Goal: Information Seeking & Learning: Learn about a topic

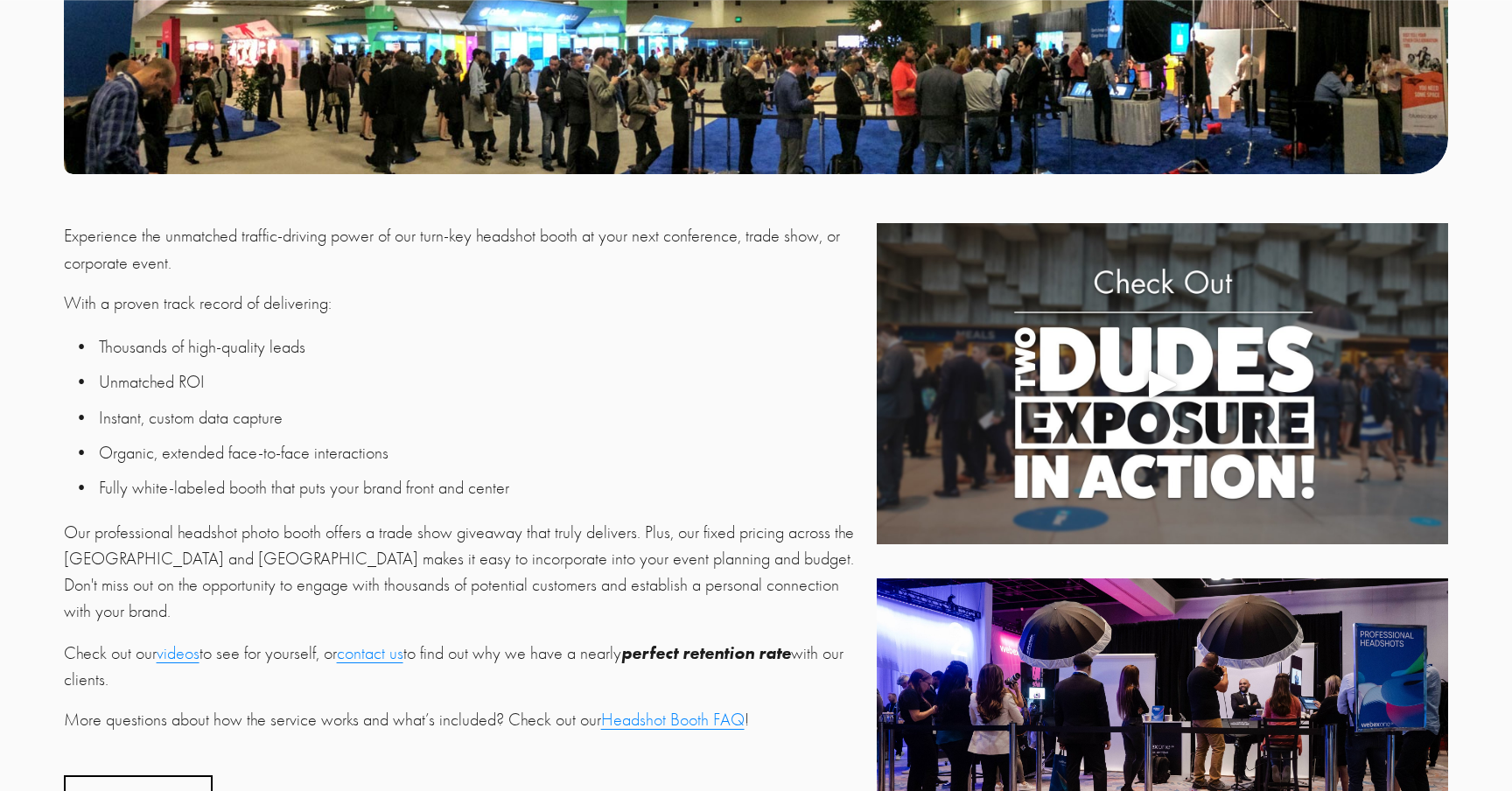
scroll to position [495, 0]
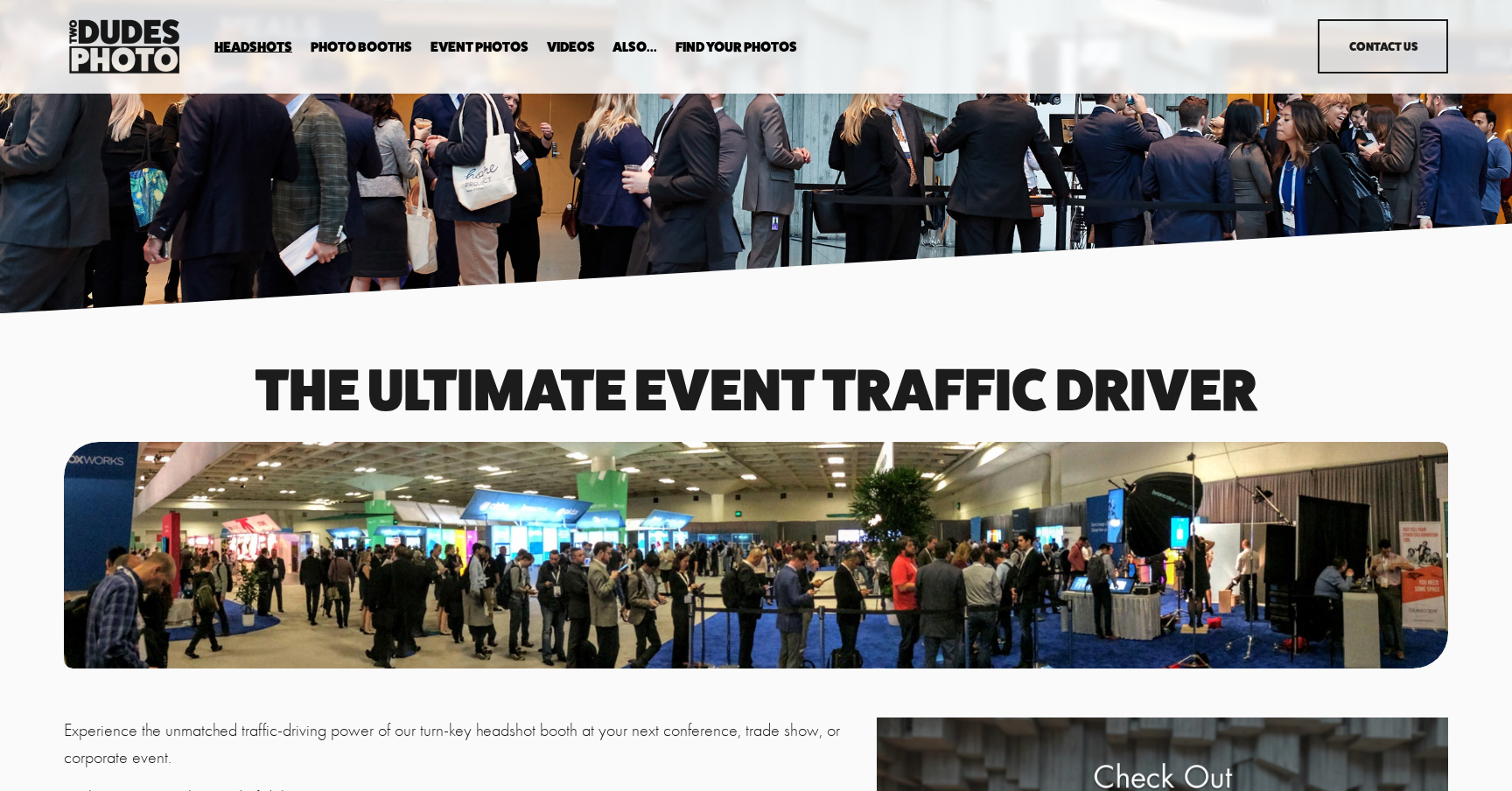
click at [477, 48] on link "Event Photos" at bounding box center [479, 46] width 98 height 17
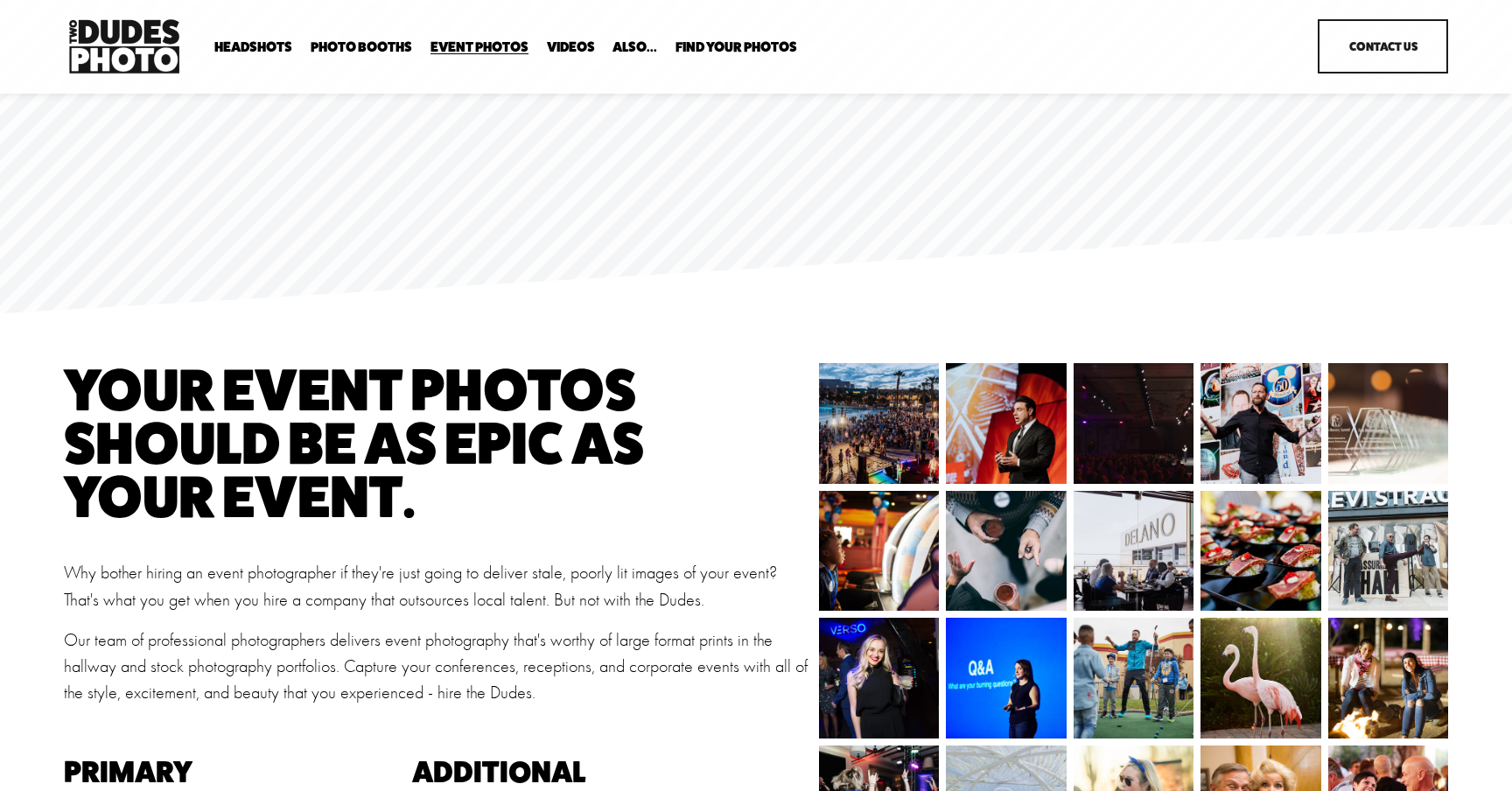
click at [362, 44] on span "Photo Booths" at bounding box center [361, 47] width 102 height 14
click at [344, 44] on span "Photo Booths" at bounding box center [361, 47] width 102 height 14
click at [0, 0] on span "Expo Headshots" at bounding box center [0, 0] width 0 height 0
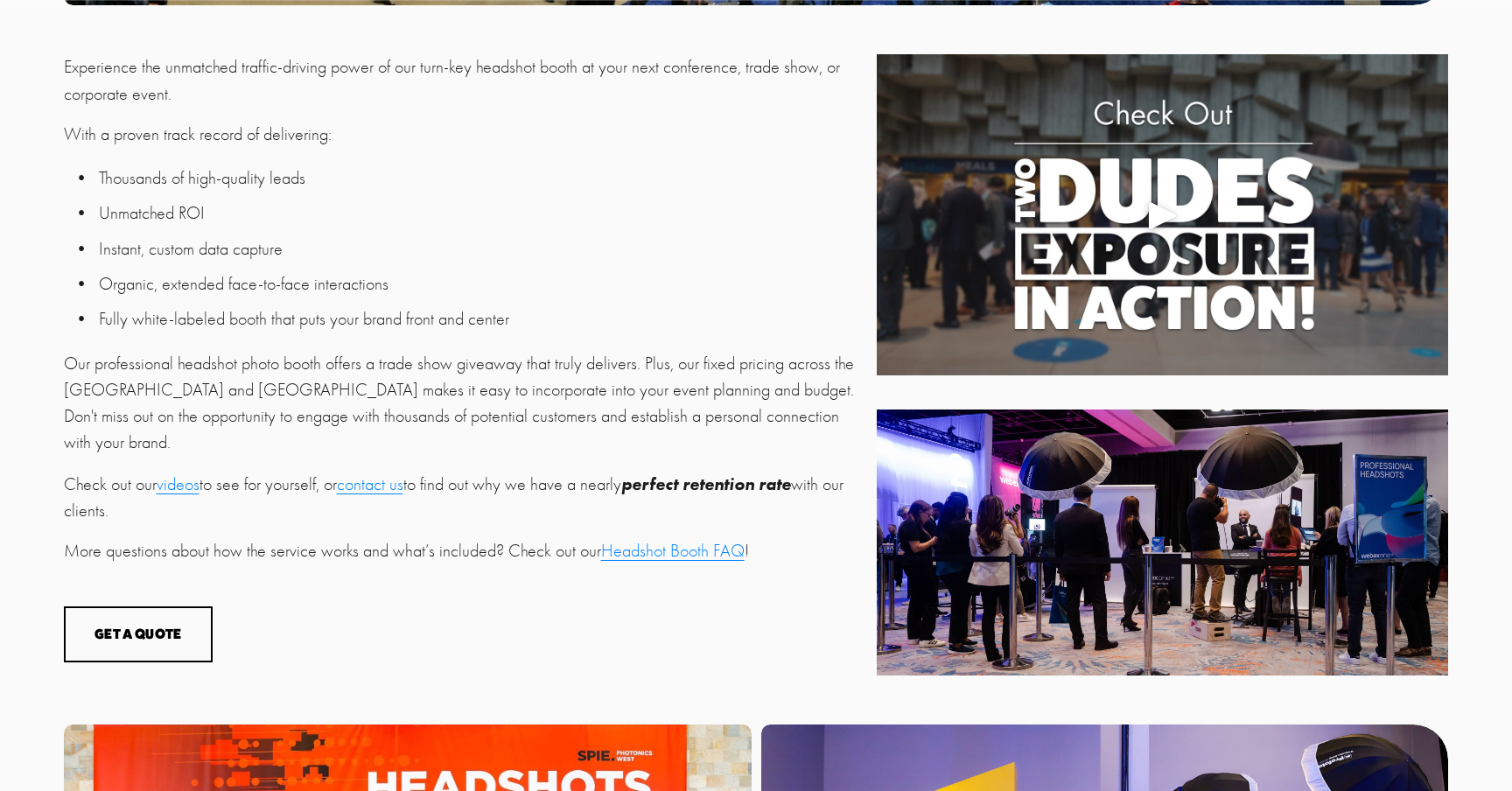
scroll to position [674, 0]
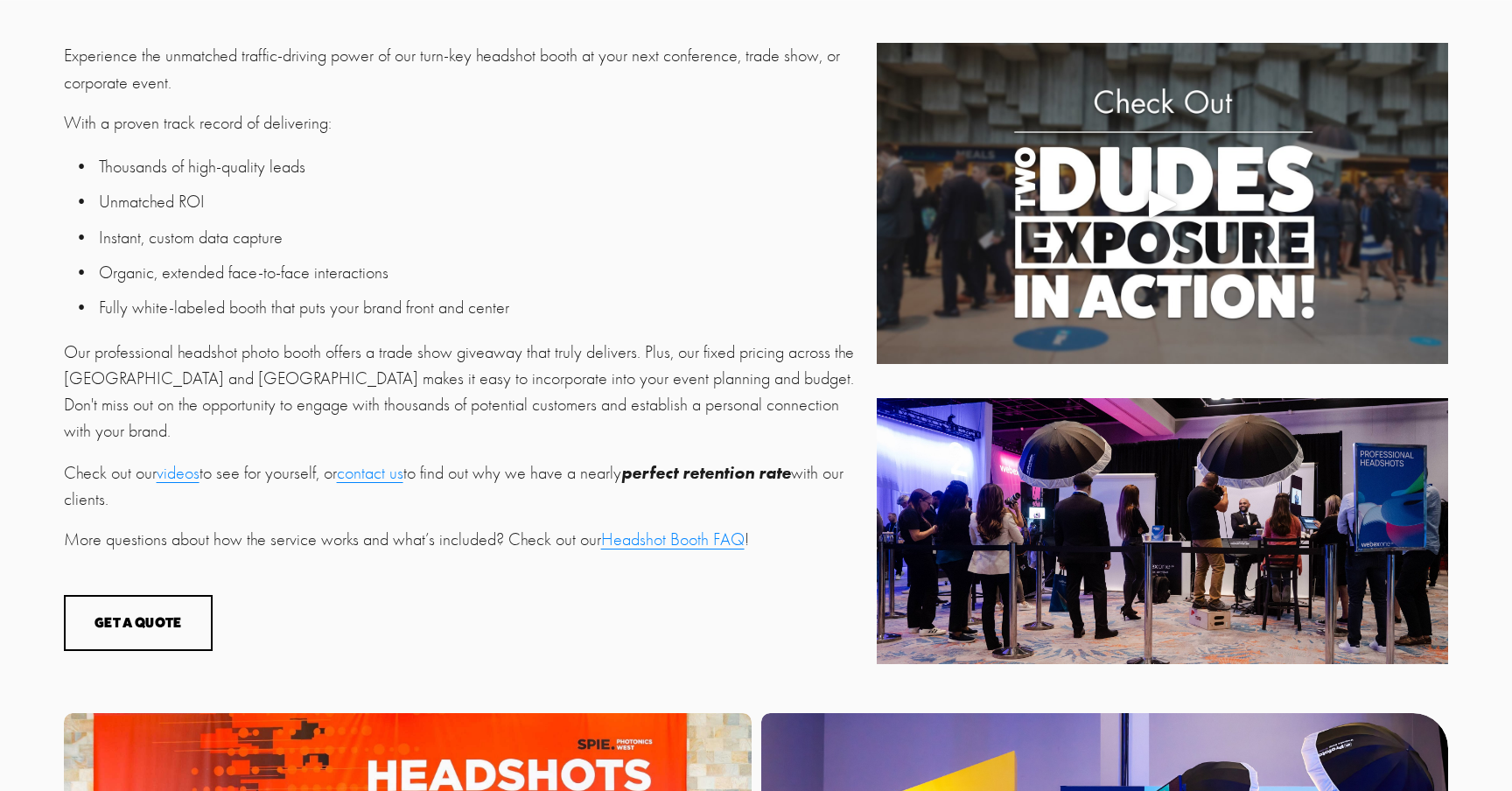
click at [648, 530] on link "Headshot Booth FAQ" at bounding box center [673, 539] width 143 height 20
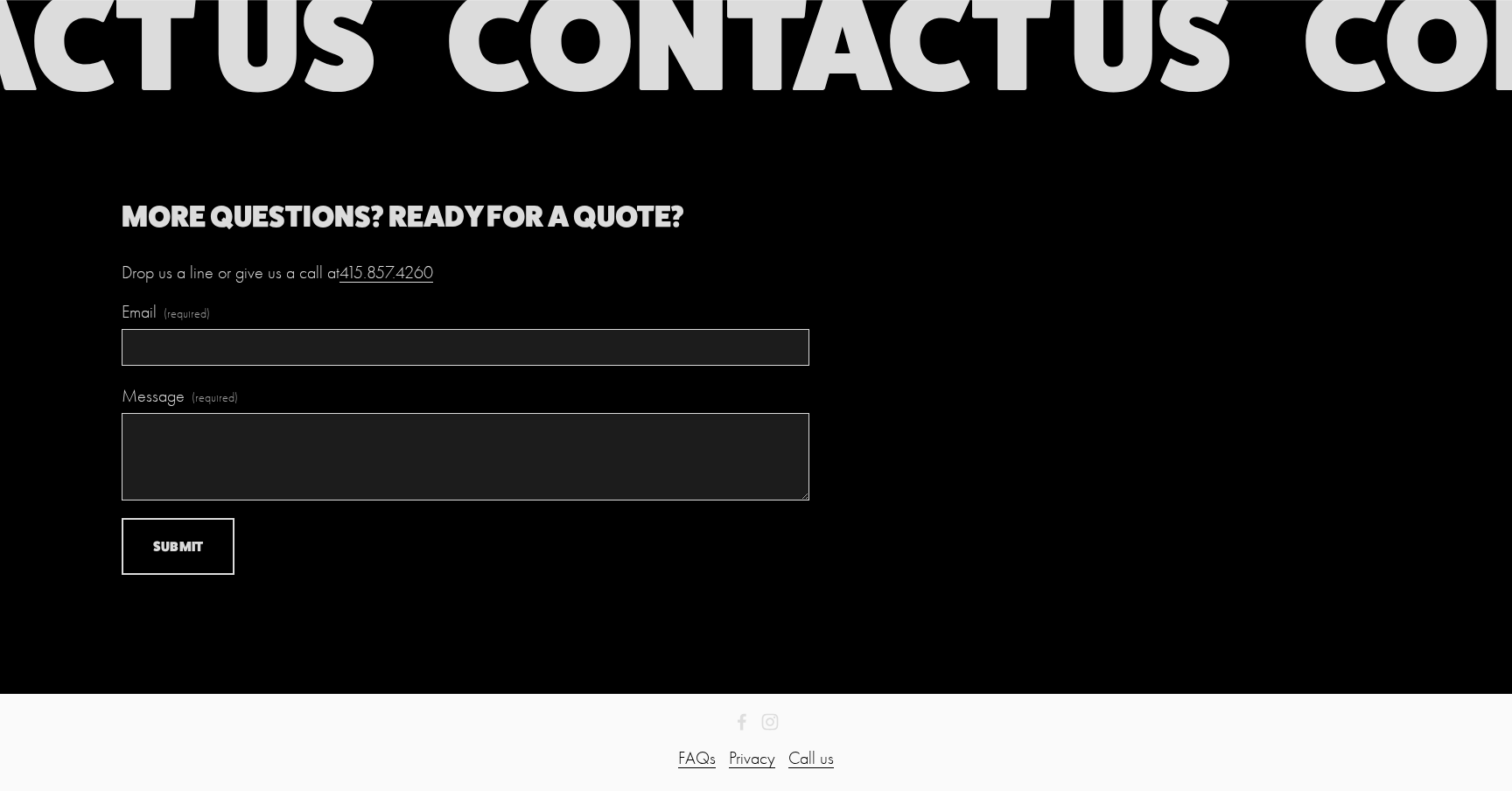
scroll to position [8666, 0]
